Goal: Transaction & Acquisition: Download file/media

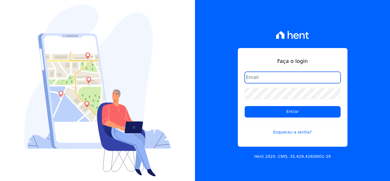
drag, startPoint x: 278, startPoint y: 78, endPoint x: 281, endPoint y: 79, distance: 2.9
click at [278, 78] on input "email" at bounding box center [293, 77] width 96 height 11
type input "[EMAIL_ADDRESS][DOMAIN_NAME]"
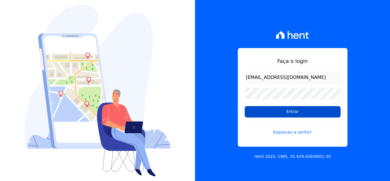
click at [287, 112] on input "Entrar" at bounding box center [293, 111] width 96 height 11
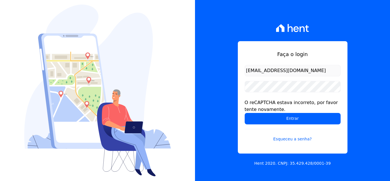
click at [302, 68] on input "[EMAIL_ADDRESS][DOMAIN_NAME]" at bounding box center [293, 70] width 96 height 11
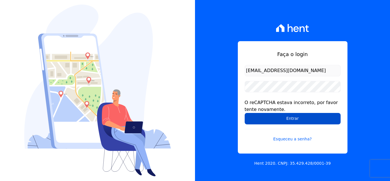
click at [276, 116] on input "Entrar" at bounding box center [293, 118] width 96 height 11
click at [277, 116] on input "Entrar" at bounding box center [293, 118] width 96 height 11
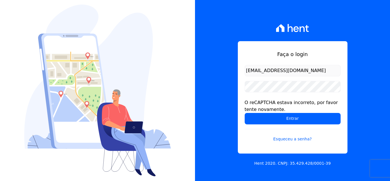
click at [303, 112] on div "O reCAPTCHA estava incorreto, por favor tente novamente." at bounding box center [293, 106] width 96 height 14
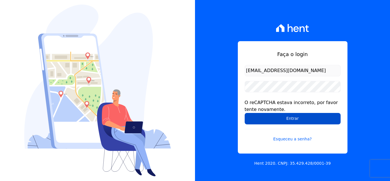
click at [302, 117] on input "Entrar" at bounding box center [293, 118] width 96 height 11
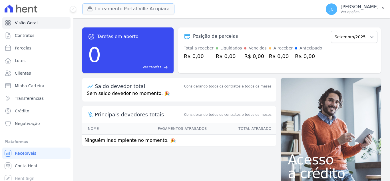
click at [110, 11] on button "Loteamento Portal Ville Acopiara" at bounding box center [128, 8] width 92 height 11
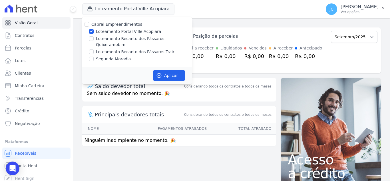
click at [101, 32] on label "Loteamento Portal Ville Acopiara" at bounding box center [128, 32] width 65 height 6
click at [94, 32] on input "Loteamento Portal Ville Acopiara" at bounding box center [91, 31] width 5 height 5
checkbox input "false"
click at [97, 41] on label "Loteamento Recanto dos Pássaros Quixeramobim" at bounding box center [144, 42] width 96 height 12
click at [94, 41] on input "Loteamento Recanto dos Pássaros Quixeramobim" at bounding box center [91, 38] width 5 height 5
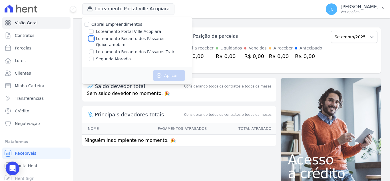
checkbox input "true"
click at [159, 72] on icon "button" at bounding box center [159, 75] width 6 height 6
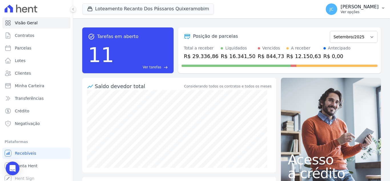
click at [369, 9] on p "JANAÍNA CABRAL" at bounding box center [359, 7] width 38 height 6
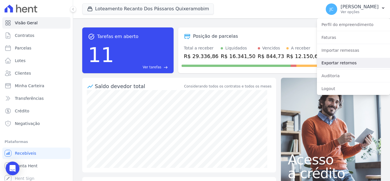
click at [345, 61] on link "Exportar retornos" at bounding box center [353, 63] width 73 height 10
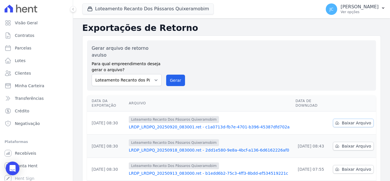
click at [347, 120] on span "Baixar Arquivo" at bounding box center [356, 123] width 29 height 6
click at [145, 6] on button "Loteamento Recanto Dos Pássaros Quixeramobim" at bounding box center [148, 8] width 132 height 11
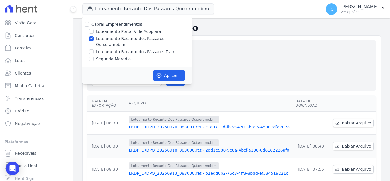
click at [103, 40] on label "Loteamento Recanto dos Pássaros Quixeramobim" at bounding box center [144, 42] width 96 height 12
click at [94, 40] on input "Loteamento Recanto dos Pássaros Quixeramobim" at bounding box center [91, 38] width 5 height 5
checkbox input "false"
drag, startPoint x: 98, startPoint y: 46, endPoint x: 124, endPoint y: 56, distance: 28.0
click at [98, 49] on label "Loteamento Recanto dos Pássaros Trairi" at bounding box center [136, 52] width 80 height 6
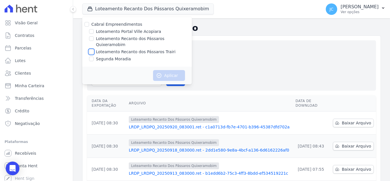
click at [94, 49] on input "Loteamento Recanto dos Pássaros Trairi" at bounding box center [91, 51] width 5 height 5
checkbox input "true"
click at [166, 70] on button "Aplicar" at bounding box center [169, 75] width 32 height 11
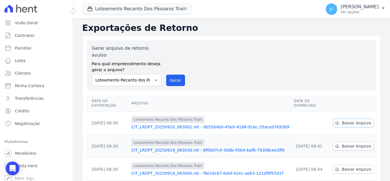
click at [338, 118] on link "Baixar Arquivo" at bounding box center [353, 122] width 41 height 9
click at [141, 11] on button "Loteamento Recanto Dos Pássaros Trairi" at bounding box center [136, 8] width 109 height 11
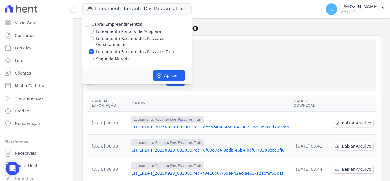
click at [98, 49] on label "Loteamento Recanto dos Pássaros Trairi" at bounding box center [136, 52] width 80 height 6
click at [94, 49] on input "Loteamento Recanto dos Pássaros Trairi" at bounding box center [91, 51] width 5 height 5
checkbox input "false"
drag, startPoint x: 101, startPoint y: 51, endPoint x: 109, endPoint y: 56, distance: 9.1
click at [101, 56] on label "Segunda Moradia" at bounding box center [113, 59] width 35 height 6
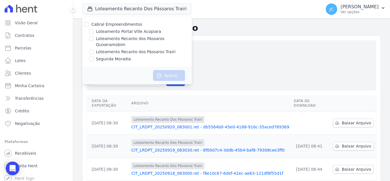
click at [107, 56] on label "Segunda Moradia" at bounding box center [113, 59] width 35 height 6
click at [94, 56] on input "Segunda Moradia" at bounding box center [91, 58] width 5 height 5
checkbox input "true"
drag, startPoint x: 172, startPoint y: 62, endPoint x: 165, endPoint y: 68, distance: 8.9
click at [169, 66] on div "Aplicar" at bounding box center [137, 75] width 110 height 18
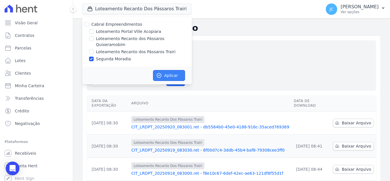
click at [165, 70] on button "Aplicar" at bounding box center [169, 75] width 32 height 11
